Goal: Task Accomplishment & Management: Manage account settings

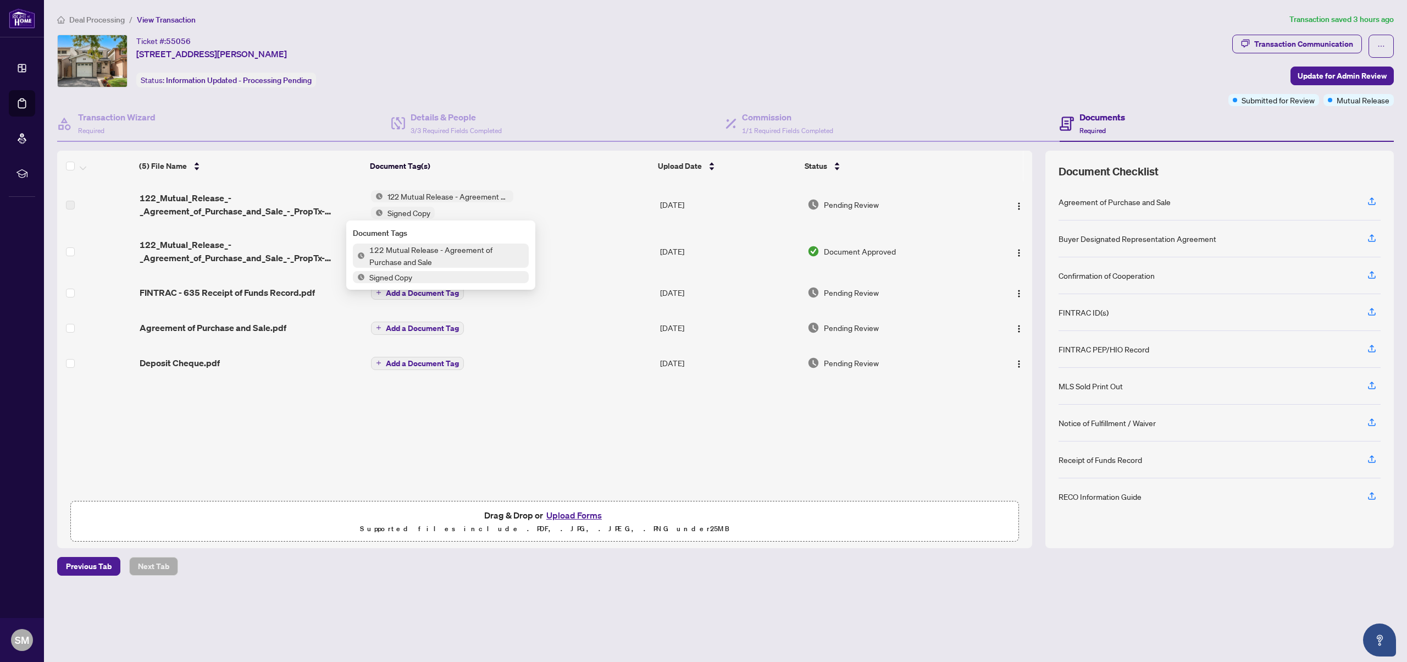
click at [213, 488] on div "(5) File Name Document Tag(s) Upload Date Status 122_Mutual_Release_-_Agreement…" at bounding box center [544, 337] width 975 height 313
click at [432, 198] on span "122 Mutual Release - Agreement of Purchase and Sale" at bounding box center [448, 196] width 130 height 12
click at [428, 259] on span "122 Mutual Release - Agreement of Purchase and Sale" at bounding box center [447, 255] width 164 height 24
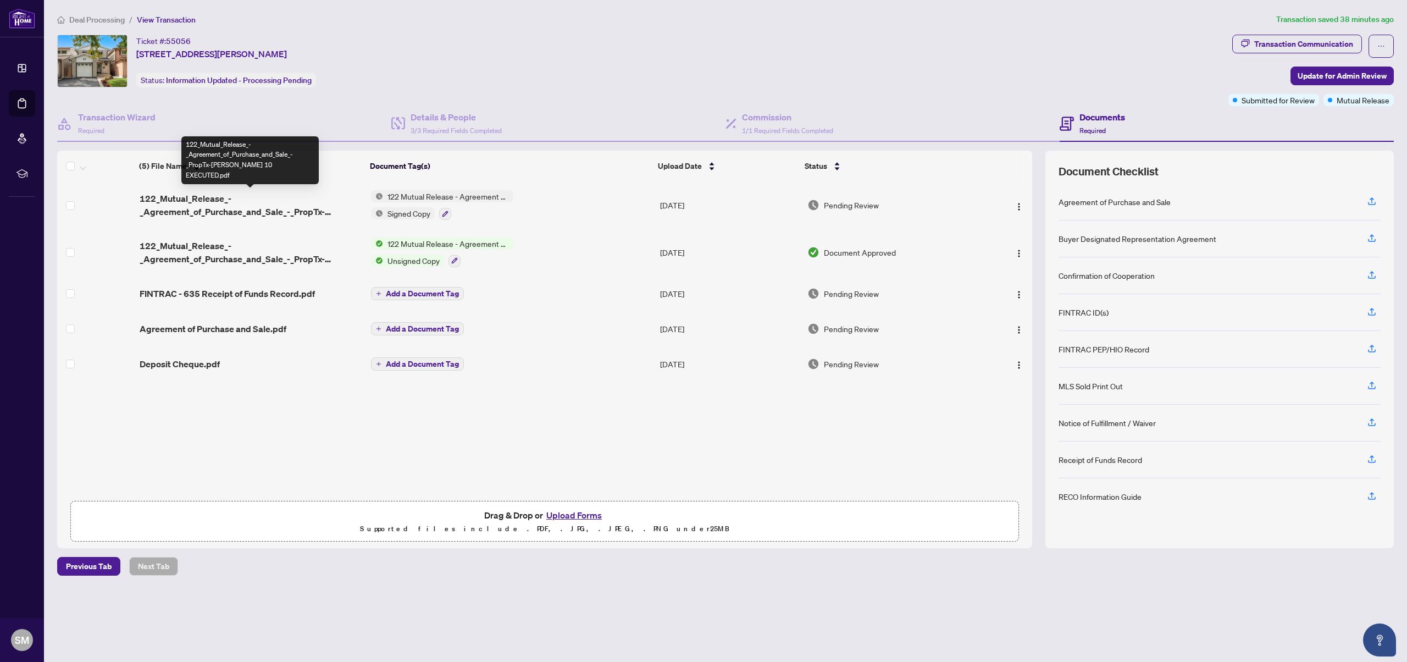
click at [234, 207] on span "122_Mutual_Release_-_Agreement_of_Purchase_and_Sale_-_PropTx-[PERSON_NAME] 10 E…" at bounding box center [251, 205] width 223 height 26
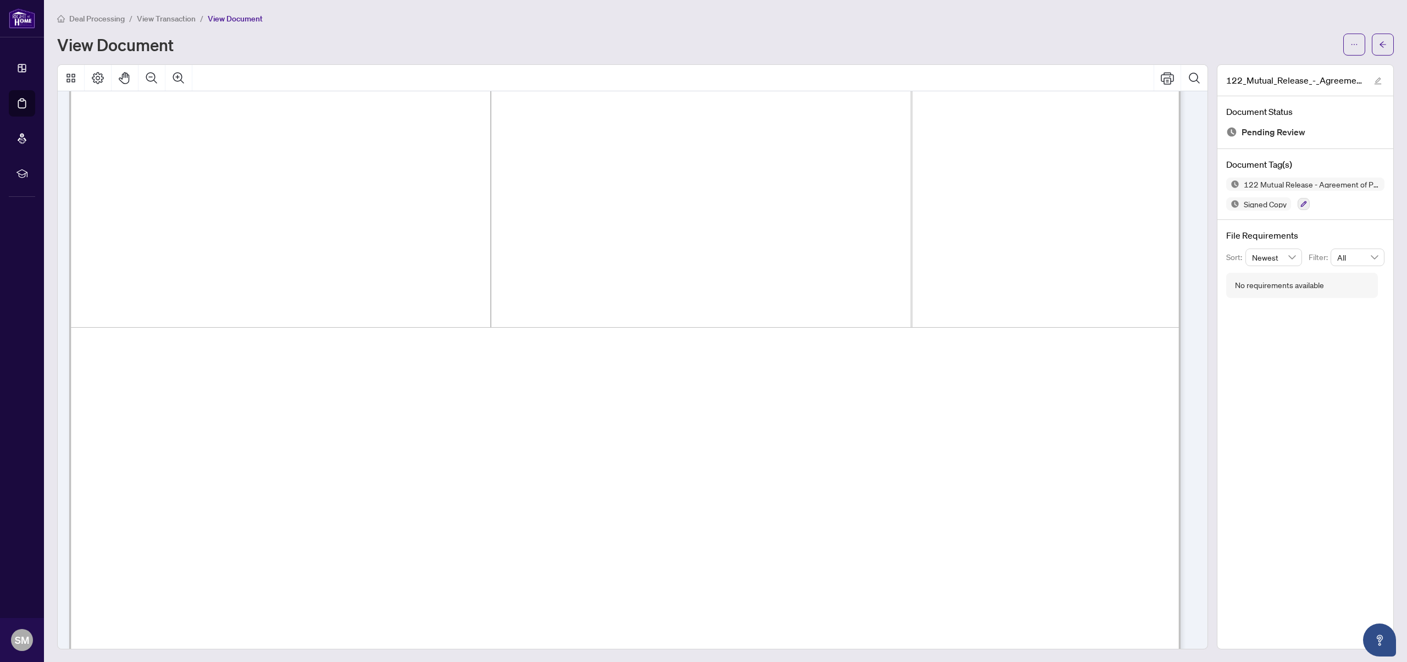
scroll to position [911, 0]
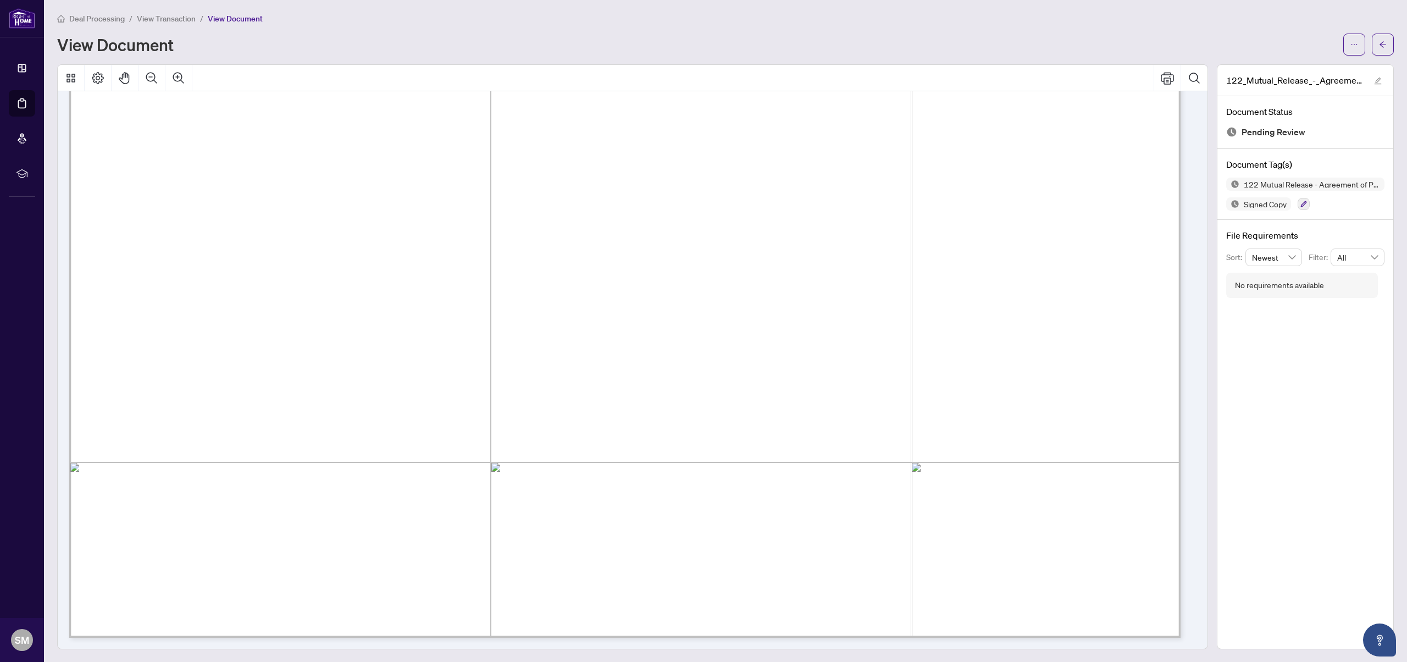
drag, startPoint x: 608, startPoint y: 483, endPoint x: 801, endPoint y: 477, distance: 193.0
drag, startPoint x: 750, startPoint y: 489, endPoint x: 539, endPoint y: 484, distance: 211.1
